Goal: Task Accomplishment & Management: Manage account settings

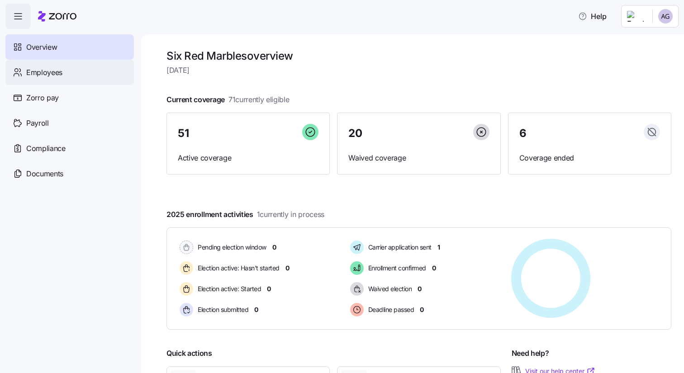
click at [33, 76] on span "Employees" at bounding box center [44, 72] width 36 height 11
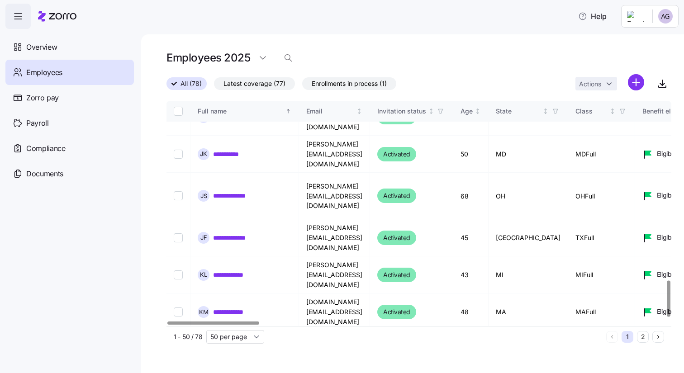
scroll to position [1142, 0]
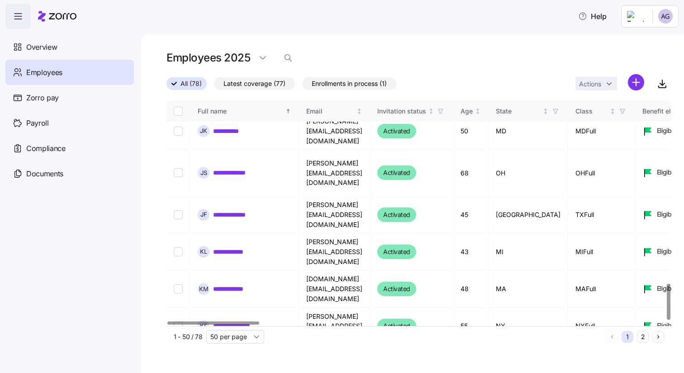
click at [640, 336] on button "2" at bounding box center [643, 337] width 12 height 12
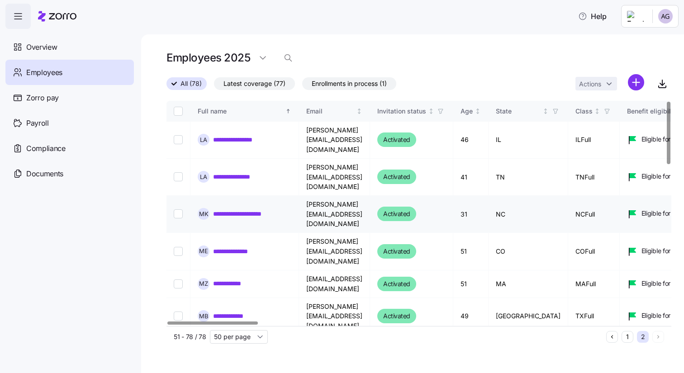
click at [235, 209] on link "**********" at bounding box center [247, 213] width 69 height 9
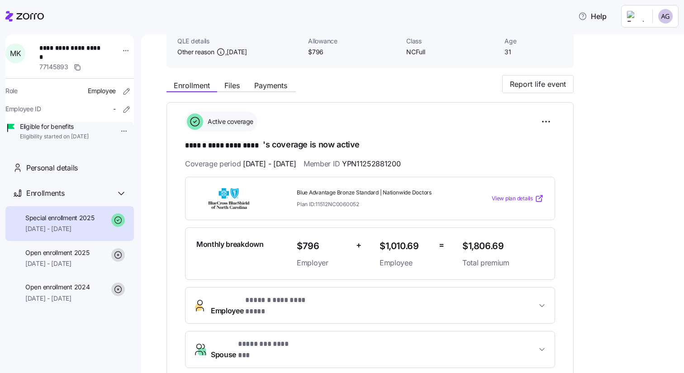
scroll to position [43, 0]
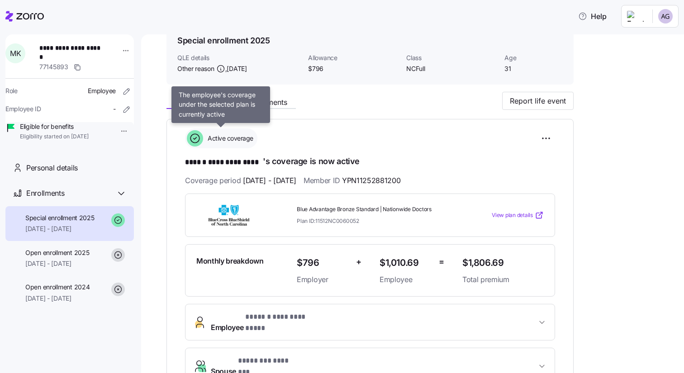
click at [231, 141] on span "Active coverage" at bounding box center [229, 138] width 48 height 9
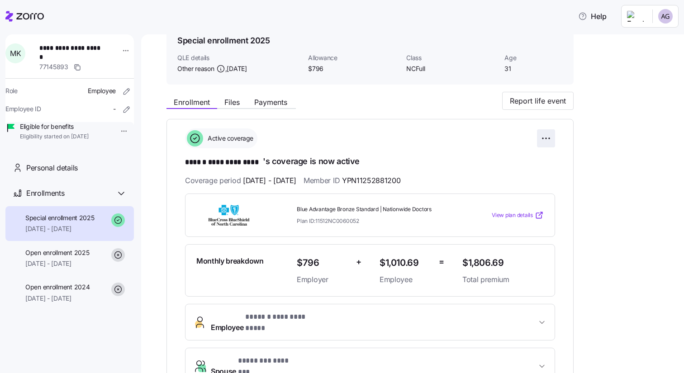
click at [549, 139] on html "**********" at bounding box center [342, 184] width 684 height 368
click at [469, 139] on html "**********" at bounding box center [342, 184] width 684 height 368
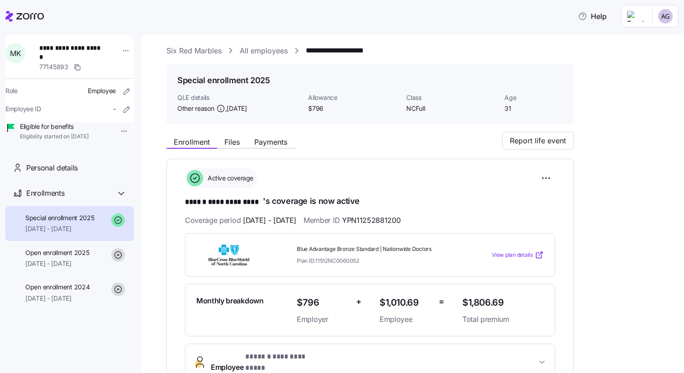
scroll to position [0, 0]
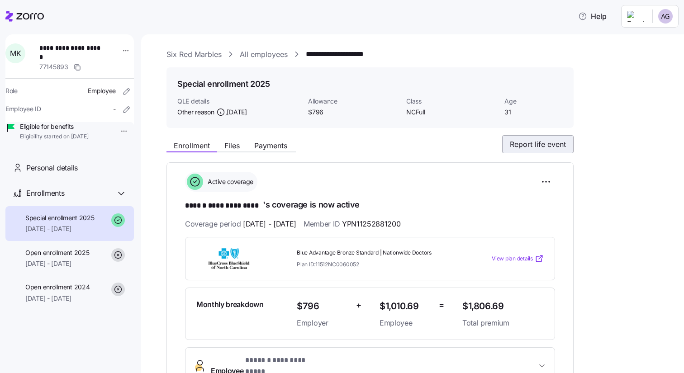
click at [562, 150] on button "Report life event" at bounding box center [537, 144] width 71 height 18
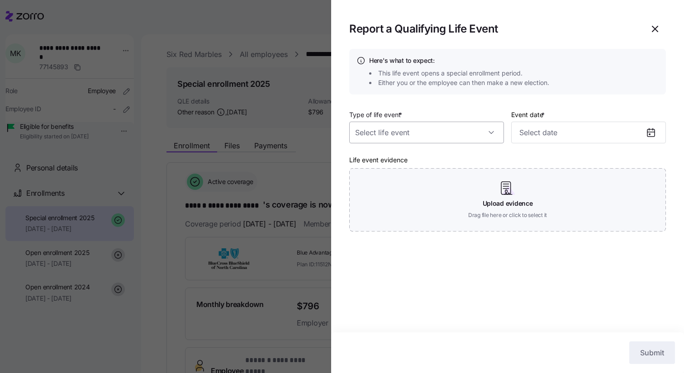
click at [464, 137] on input "Type of life event *" at bounding box center [426, 133] width 155 height 22
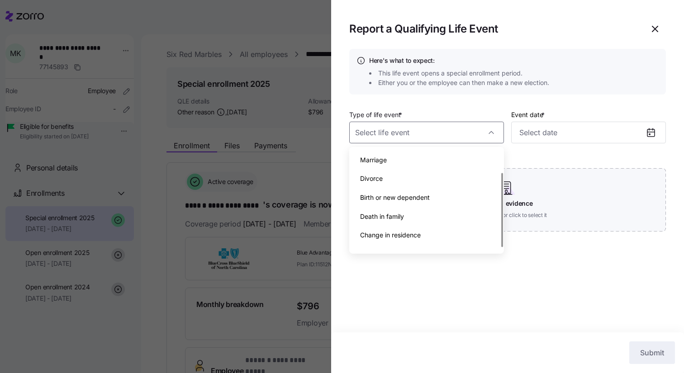
scroll to position [32, 0]
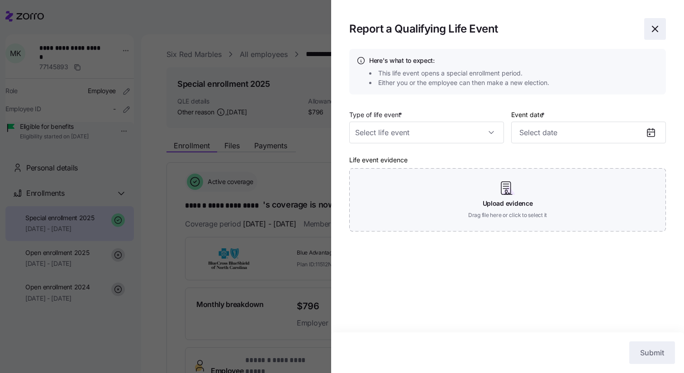
click at [657, 27] on icon "button" at bounding box center [654, 28] width 5 height 5
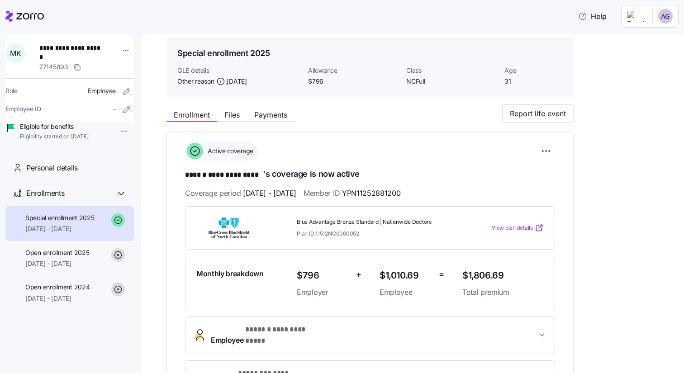
scroll to position [0, 0]
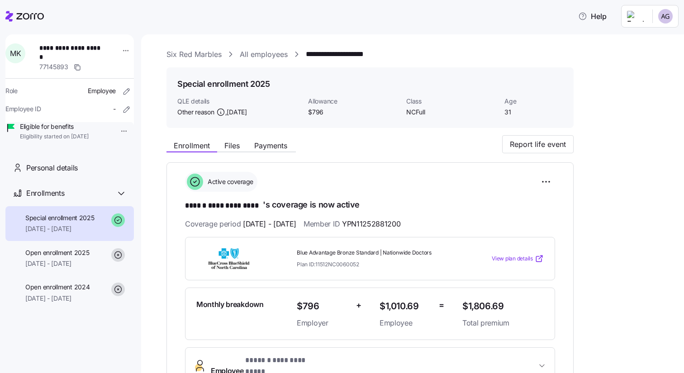
click at [333, 57] on link "**********" at bounding box center [345, 54] width 79 height 11
click at [252, 55] on link "All employees" at bounding box center [264, 54] width 48 height 11
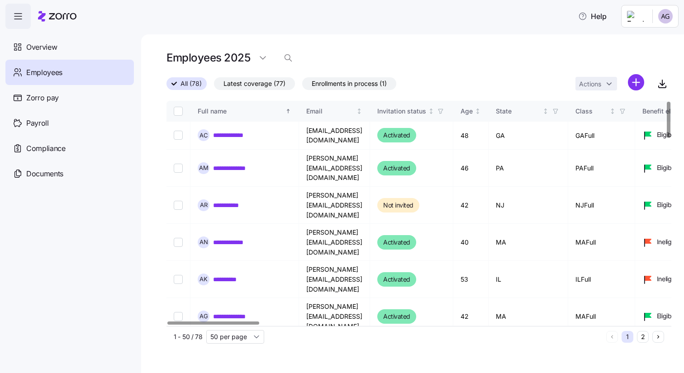
click at [645, 338] on button "2" at bounding box center [643, 337] width 12 height 12
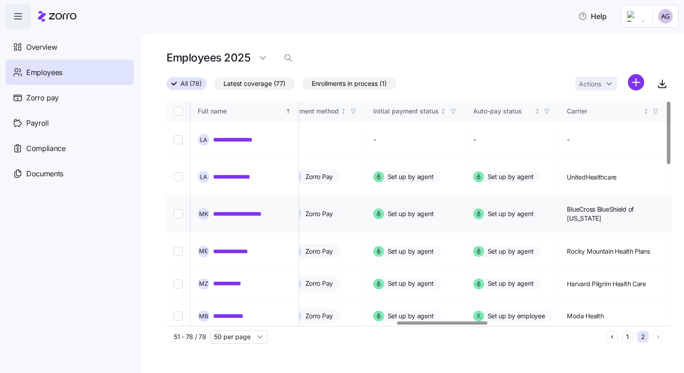
scroll to position [0, 1290]
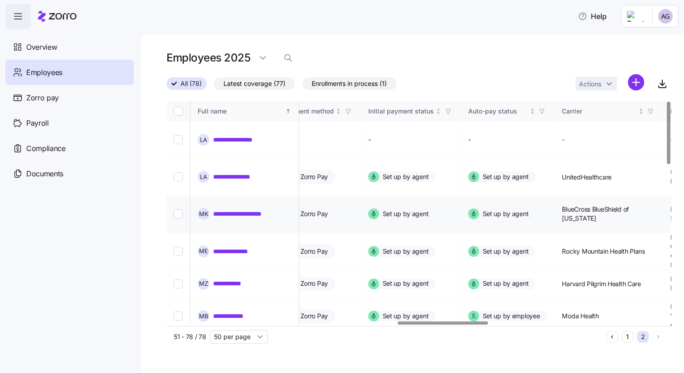
click at [177, 209] on input "Select record 3" at bounding box center [178, 213] width 9 height 9
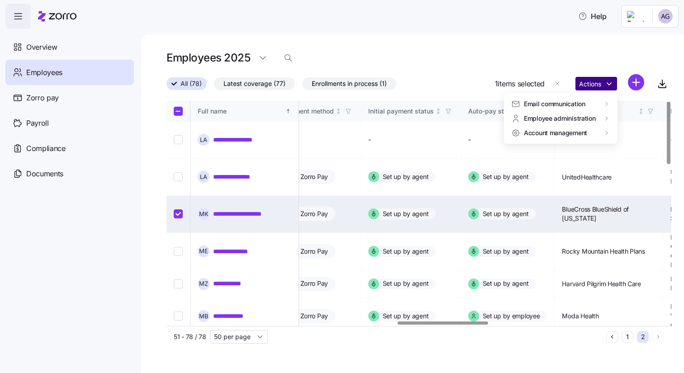
click at [593, 82] on html "**********" at bounding box center [342, 184] width 684 height 368
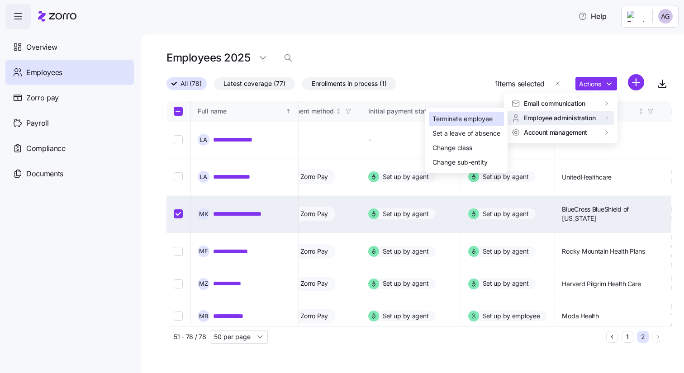
click at [464, 120] on div "Terminate employee" at bounding box center [463, 119] width 60 height 10
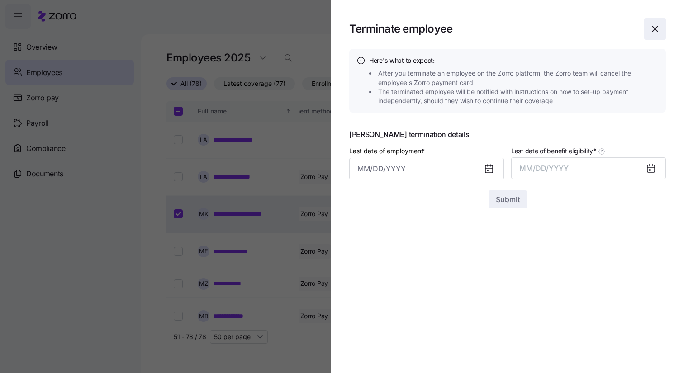
click at [657, 27] on icon "button" at bounding box center [654, 28] width 5 height 5
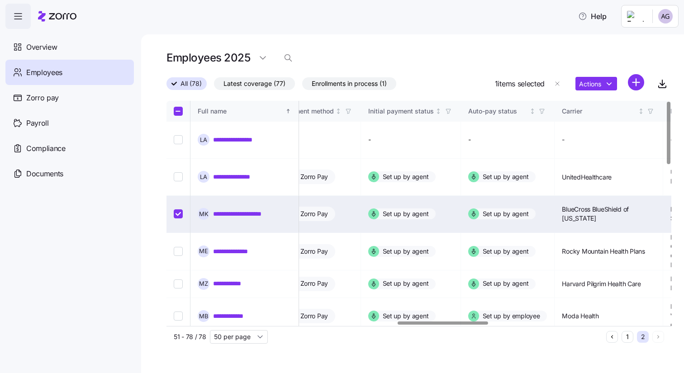
click at [178, 209] on input "Select record 3" at bounding box center [178, 213] width 9 height 9
checkbox input "false"
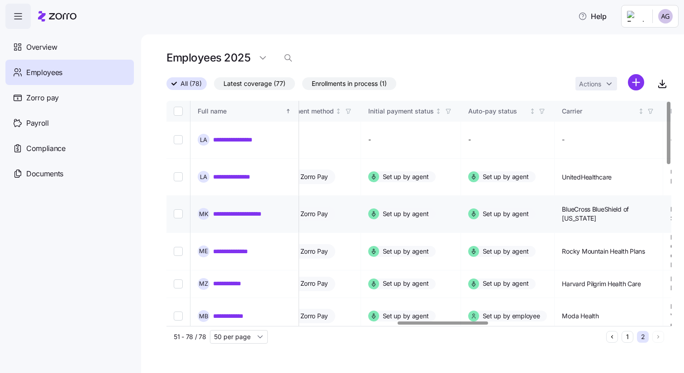
click at [243, 209] on link "**********" at bounding box center [247, 213] width 69 height 9
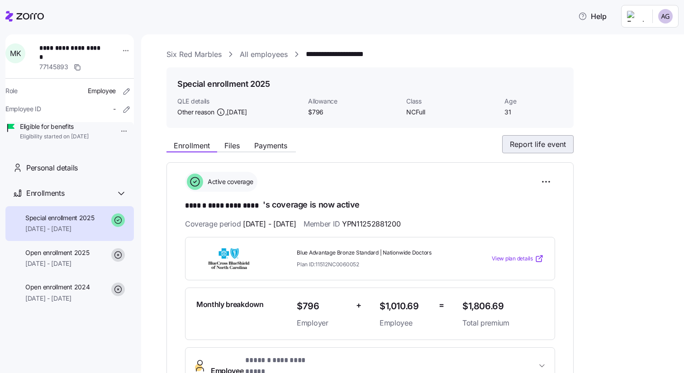
click at [532, 147] on span "Report life event" at bounding box center [538, 144] width 56 height 11
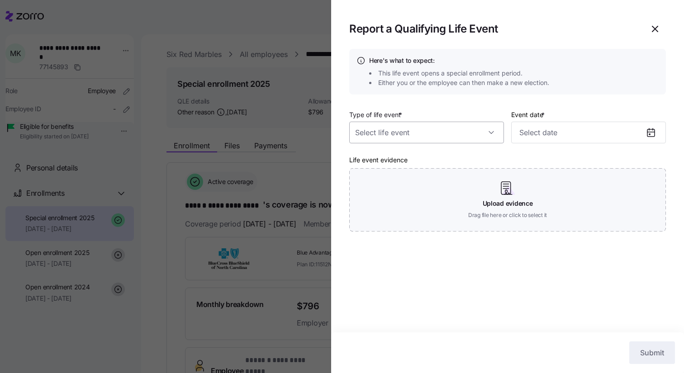
click at [490, 129] on input "Type of life event *" at bounding box center [426, 133] width 155 height 22
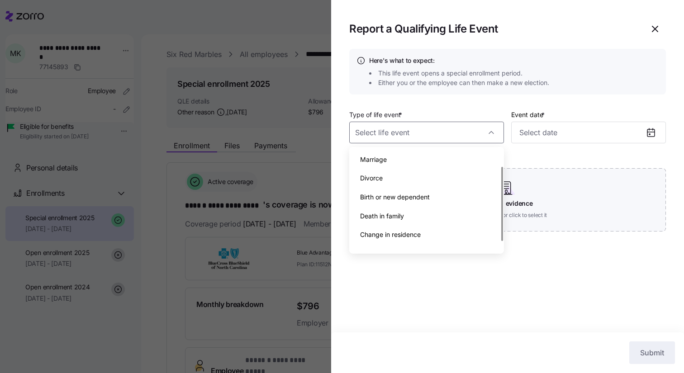
scroll to position [32, 0]
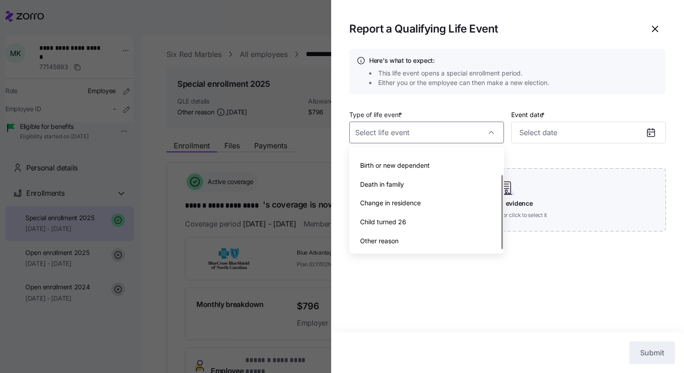
click at [414, 240] on div "Other reason" at bounding box center [426, 241] width 147 height 19
type input "Other reason"
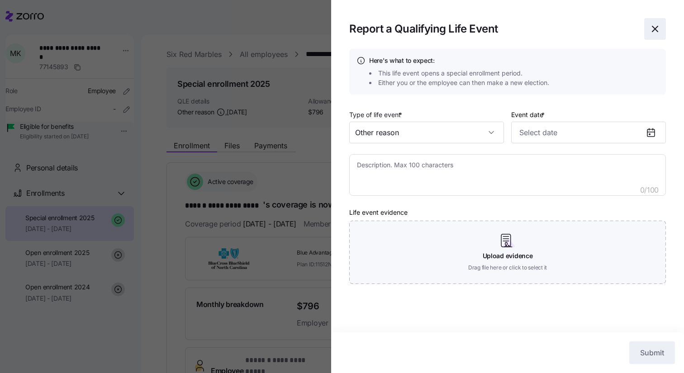
click at [655, 32] on icon "button" at bounding box center [655, 29] width 11 height 11
type textarea "x"
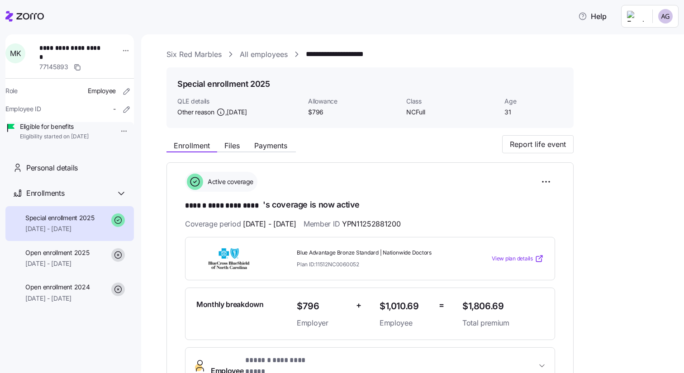
click at [257, 55] on link "All employees" at bounding box center [264, 54] width 48 height 11
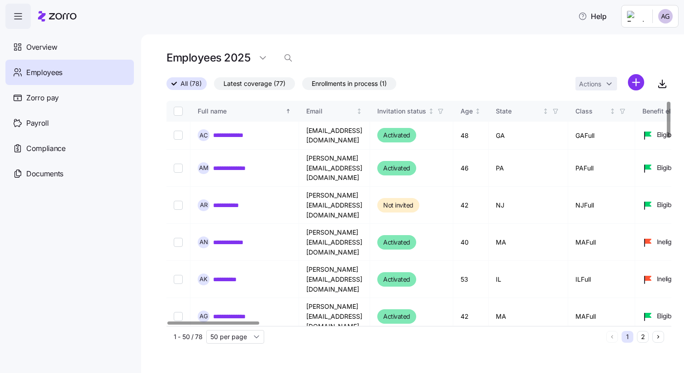
click at [643, 341] on button "2" at bounding box center [643, 337] width 12 height 12
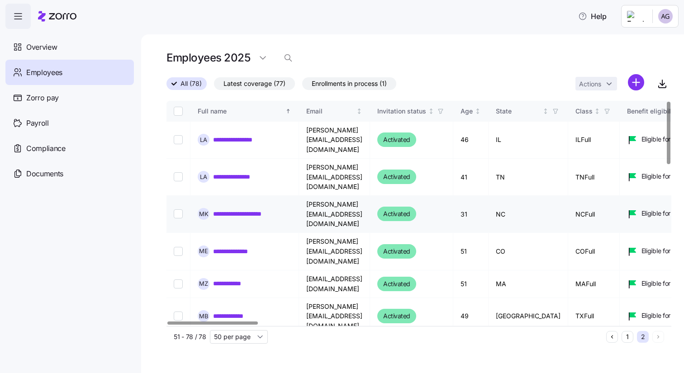
click at [179, 209] on input "Select record 3" at bounding box center [178, 213] width 9 height 9
checkbox input "true"
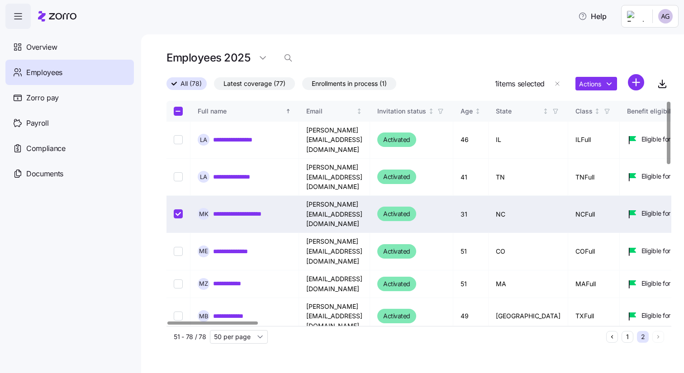
click at [635, 83] on html "**********" at bounding box center [342, 184] width 684 height 368
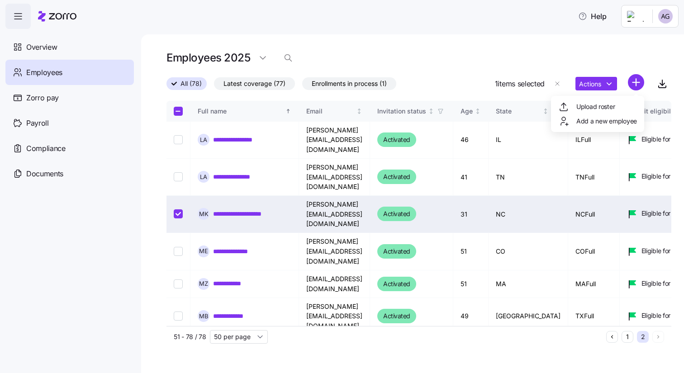
click at [620, 58] on html "**********" at bounding box center [342, 184] width 684 height 368
click at [604, 85] on html "**********" at bounding box center [342, 184] width 684 height 368
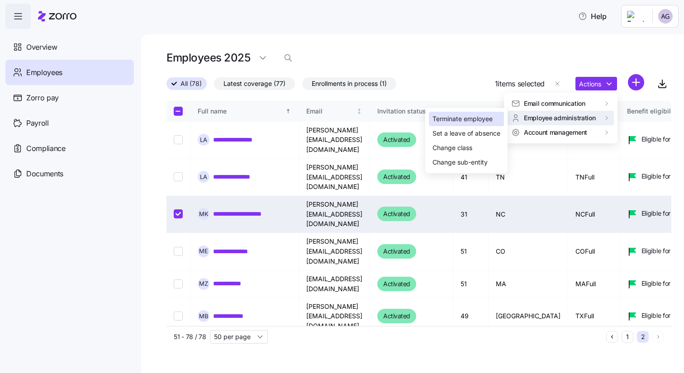
click at [482, 121] on div "Terminate employee" at bounding box center [463, 119] width 60 height 10
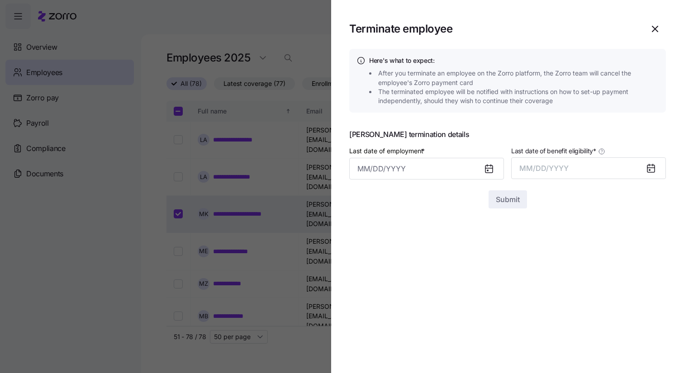
click at [490, 172] on icon at bounding box center [488, 169] width 7 height 7
click at [485, 168] on icon at bounding box center [488, 168] width 7 height 0
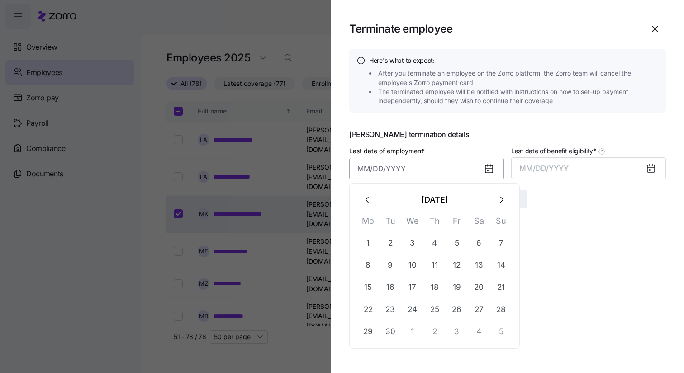
click at [449, 175] on input "Last date of employment *" at bounding box center [426, 169] width 155 height 22
click at [391, 326] on button "30" at bounding box center [391, 332] width 22 height 22
type input "[DATE]"
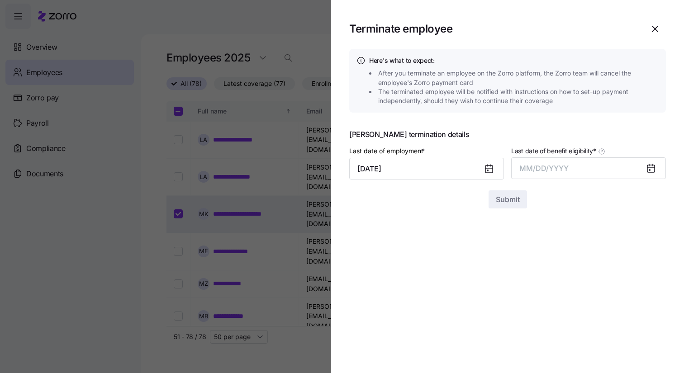
click at [646, 171] on icon at bounding box center [651, 168] width 11 height 11
click at [648, 171] on icon at bounding box center [650, 168] width 7 height 7
click at [459, 162] on input "[DATE]" at bounding box center [426, 169] width 155 height 22
click at [569, 165] on button "MM/DD/YYYY" at bounding box center [588, 168] width 155 height 22
click at [652, 168] on icon at bounding box center [650, 168] width 7 height 0
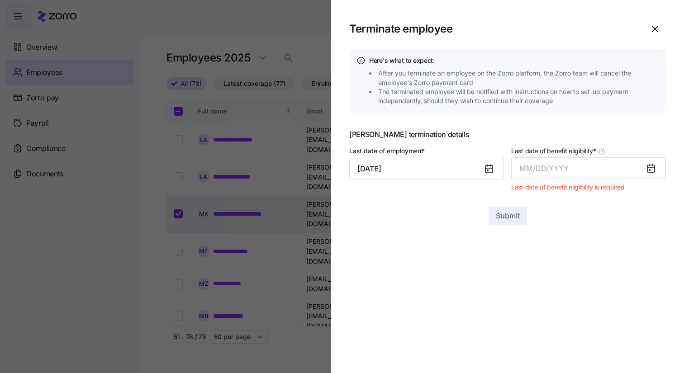
click at [650, 171] on icon at bounding box center [650, 168] width 7 height 7
click at [579, 171] on button "MM/DD/YYYY" at bounding box center [588, 168] width 155 height 22
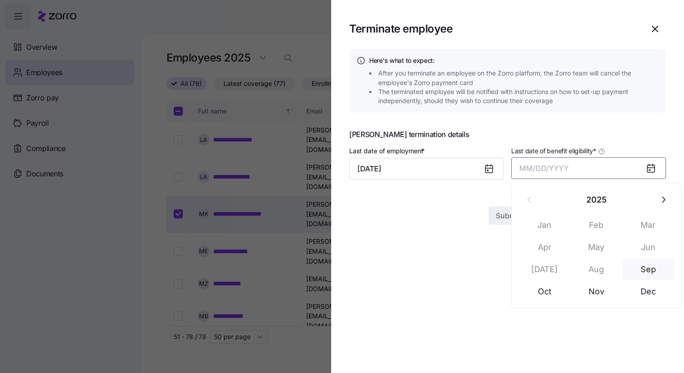
click at [648, 261] on button "Sep" at bounding box center [649, 270] width 52 height 22
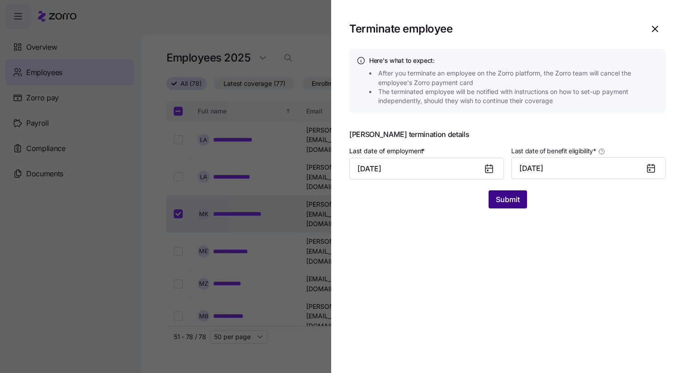
click at [500, 198] on span "Submit" at bounding box center [508, 199] width 24 height 11
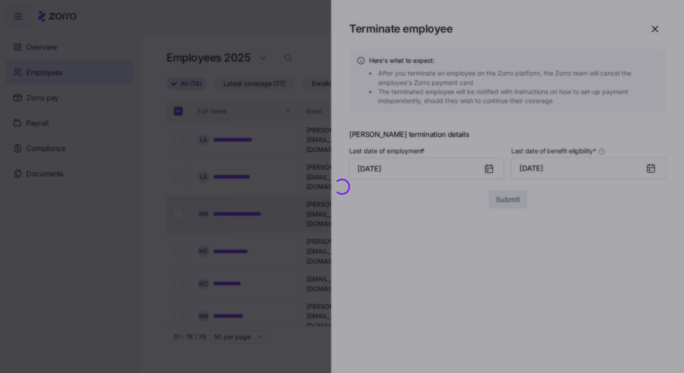
checkbox input "false"
